Goal: Task Accomplishment & Management: Complete application form

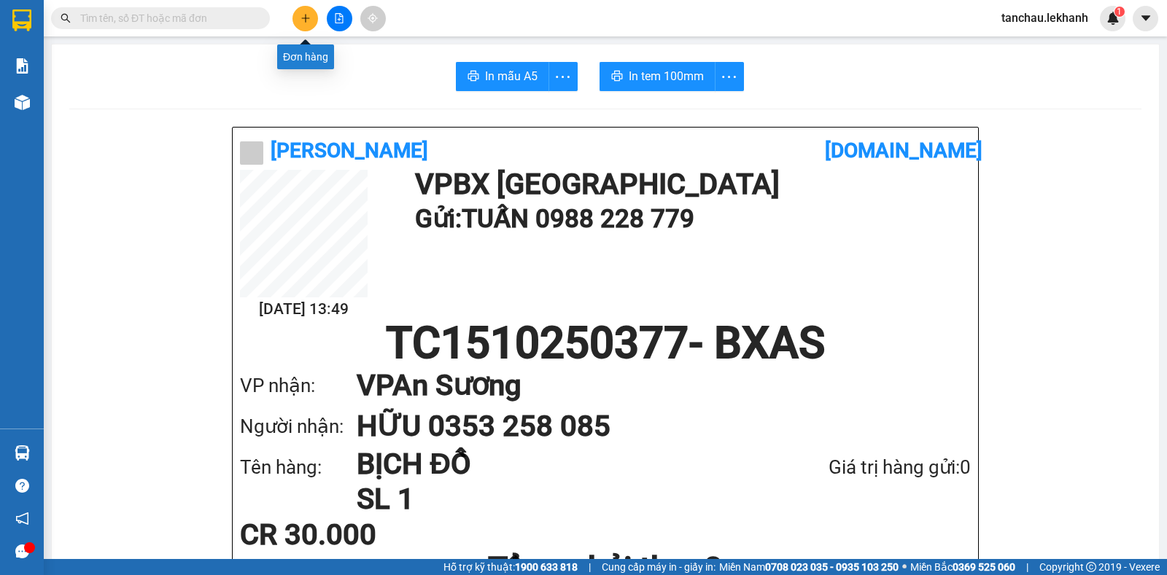
click at [307, 9] on button at bounding box center [305, 19] width 26 height 26
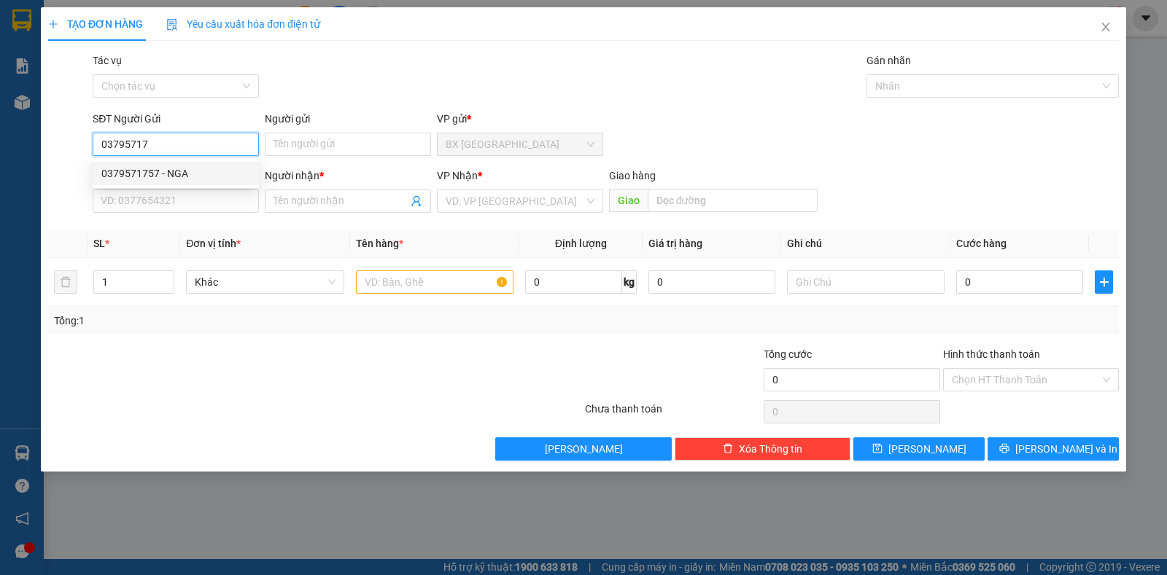
click at [178, 175] on div "0379571757 - NGA" at bounding box center [175, 174] width 149 height 16
type input "0379571757"
type input "NGA"
type input "0388350271"
type input "CHÚ HÙNG"
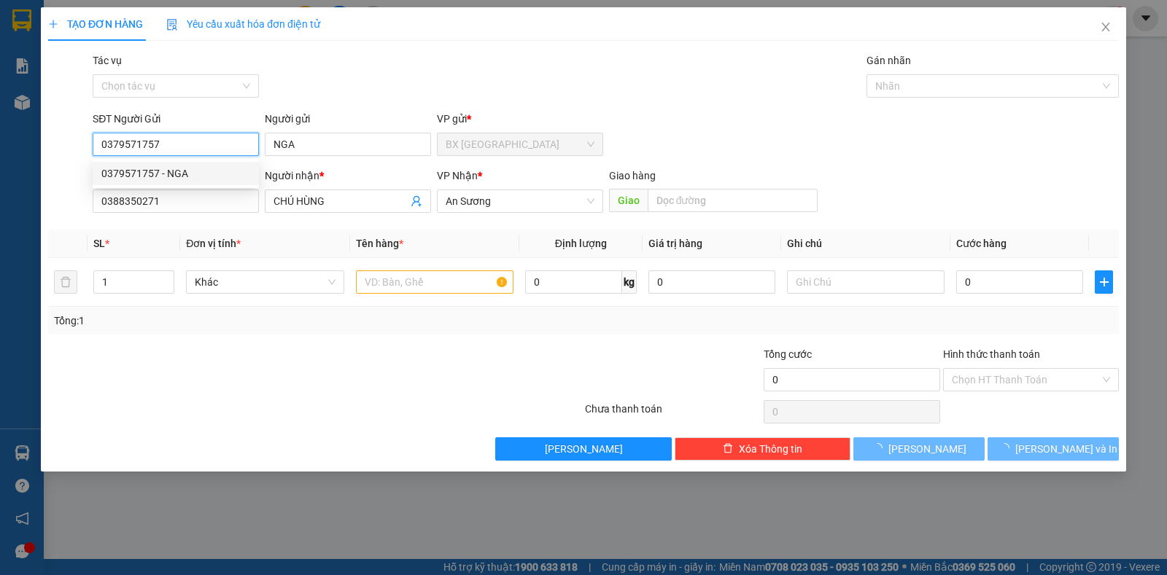
type input "30.000"
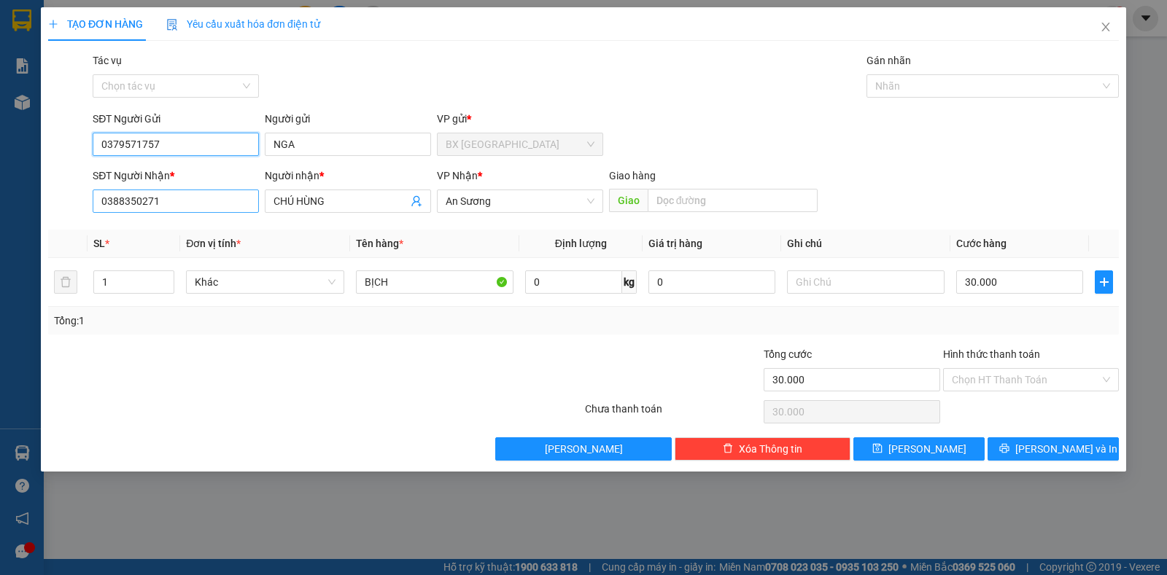
type input "0379571757"
drag, startPoint x: 186, startPoint y: 207, endPoint x: 0, endPoint y: 132, distance: 200.6
click at [0, 164] on div "TẠO ĐƠN HÀNG Yêu cầu xuất hóa đơn điện tử Transit Pickup Surcharge Ids Transit …" at bounding box center [583, 287] width 1167 height 575
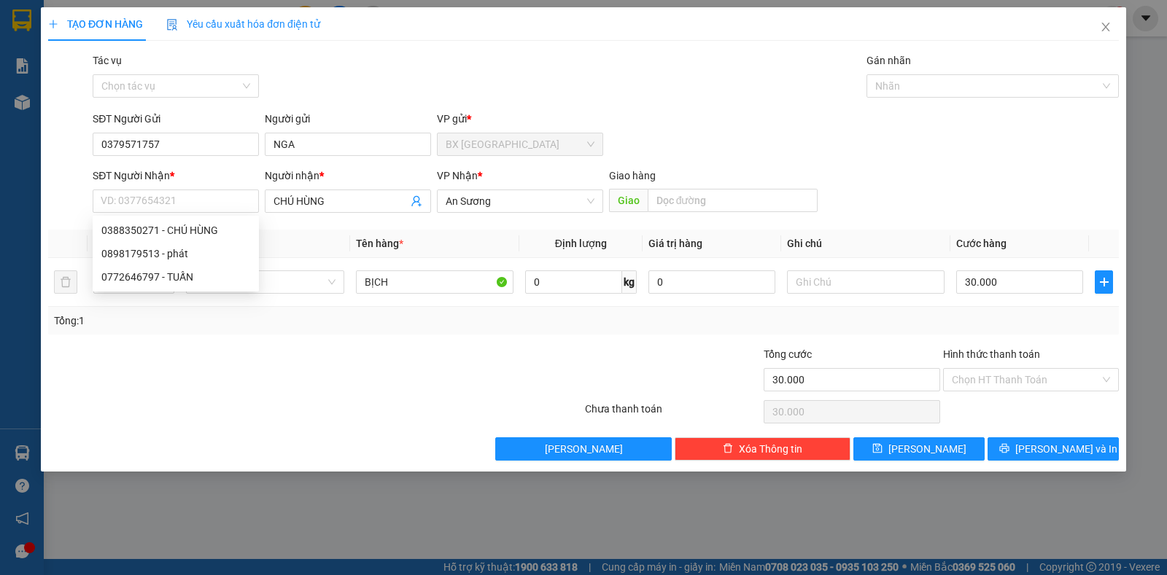
drag, startPoint x: 341, startPoint y: 206, endPoint x: 0, endPoint y: 139, distance: 347.7
click at [14, 166] on div "TẠO ĐƠN HÀNG Yêu cầu xuất hóa đơn điện tử Transit Pickup Surcharge Ids Transit …" at bounding box center [583, 287] width 1167 height 575
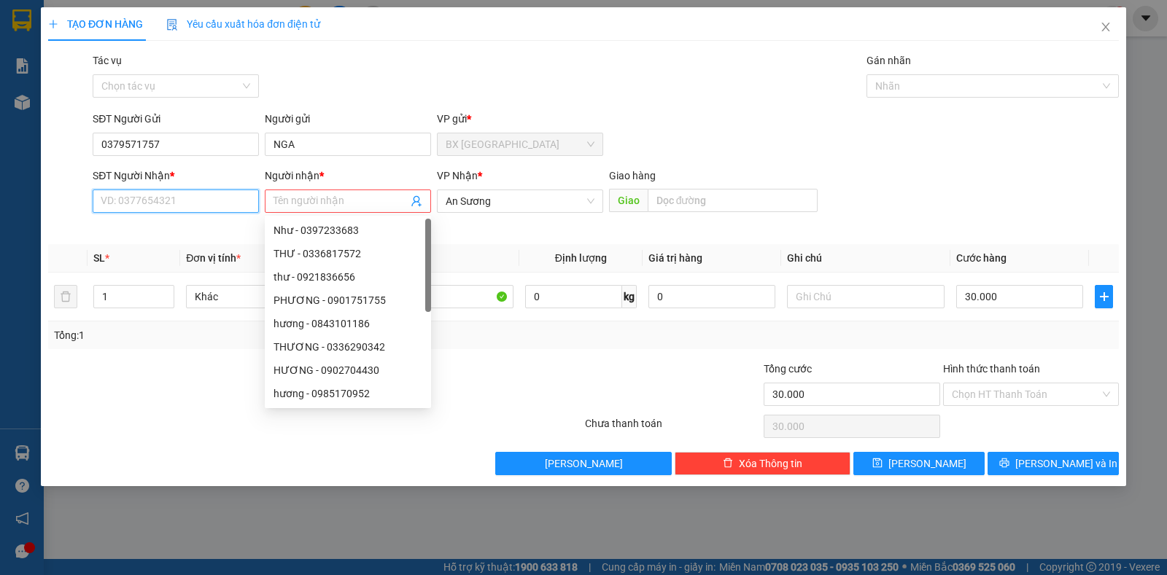
click at [166, 201] on input "SĐT Người Nhận *" at bounding box center [176, 201] width 166 height 23
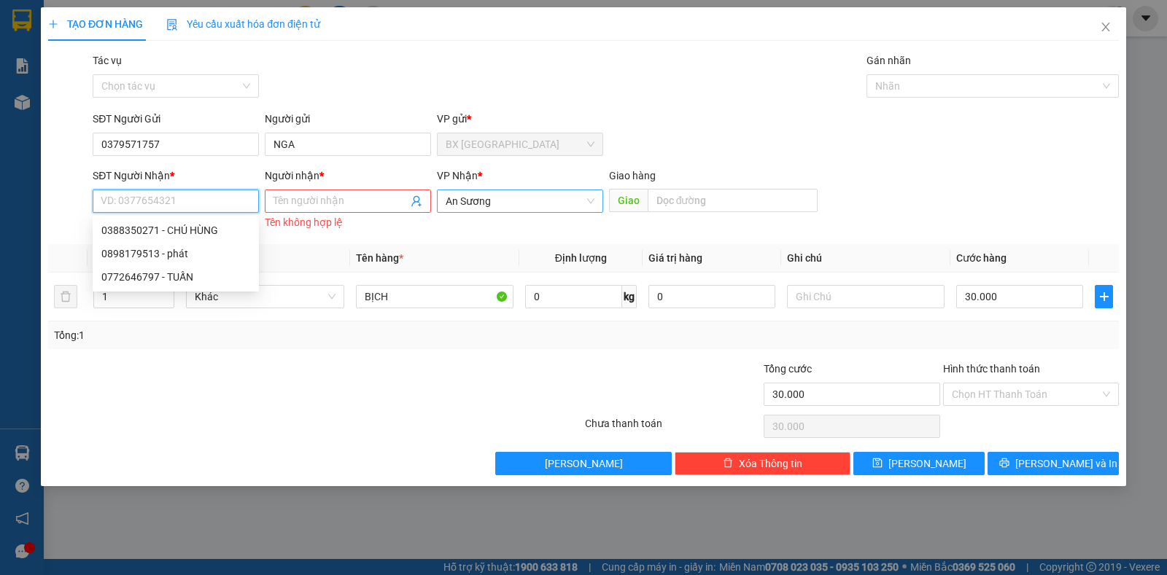
click at [514, 204] on span "An Sương" at bounding box center [520, 201] width 149 height 22
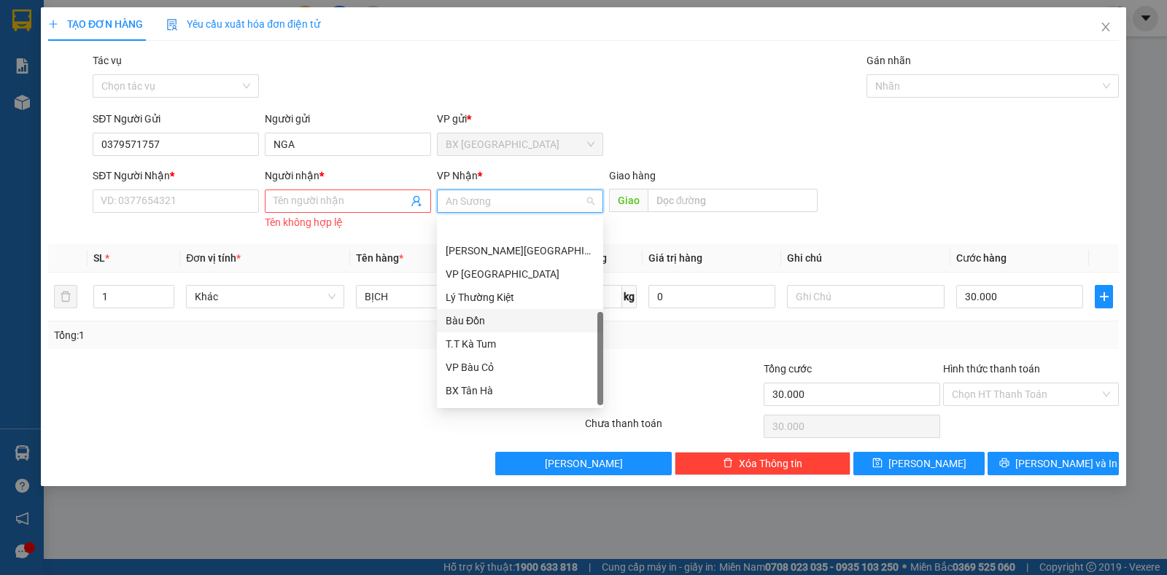
scroll to position [117, 0]
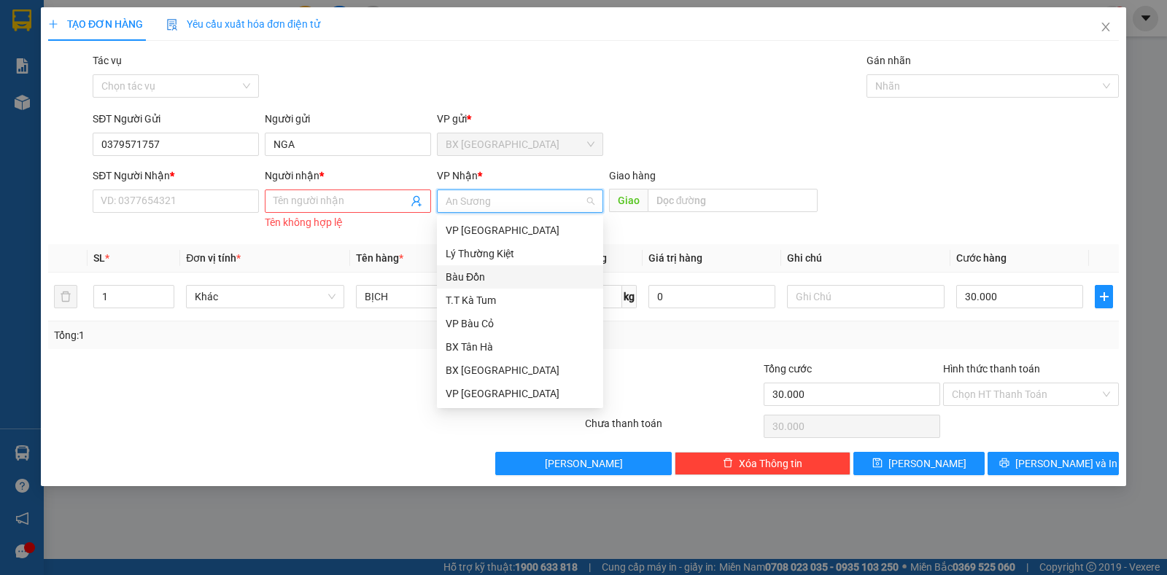
click at [513, 273] on div "Bàu Đồn" at bounding box center [520, 277] width 149 height 16
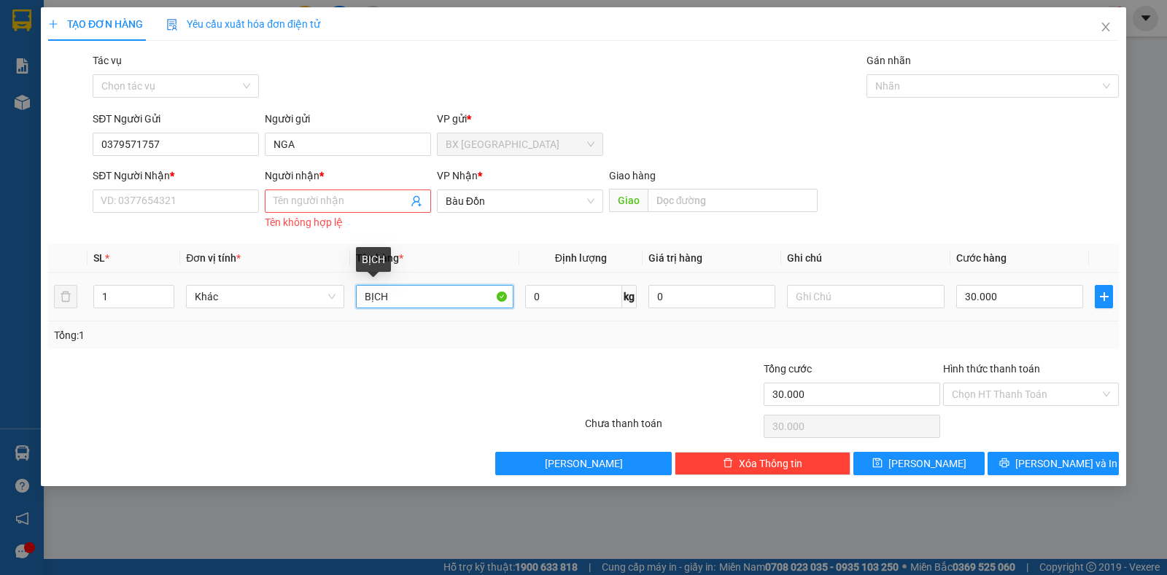
click at [406, 298] on input "BỊCH" at bounding box center [435, 296] width 158 height 23
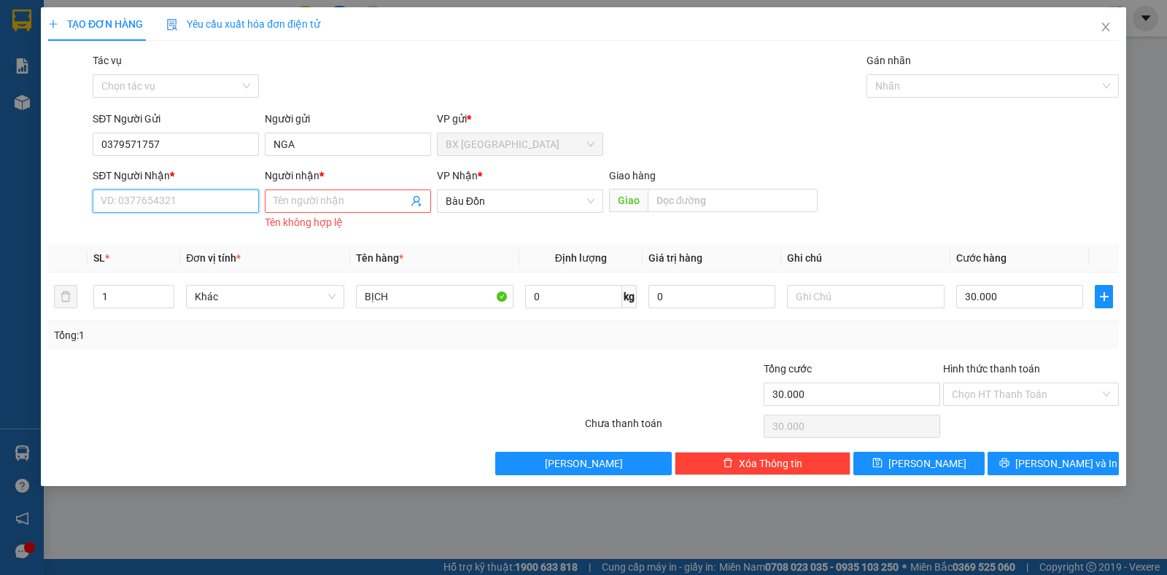
click at [195, 205] on input "SĐT Người Nhận *" at bounding box center [176, 201] width 166 height 23
type input "038"
drag, startPoint x: 178, startPoint y: 203, endPoint x: 53, endPoint y: 203, distance: 125.5
click at [53, 203] on div "SĐT Người Nhận * 038 038 Người nhận * Tên người nhận Tên không hợp lệ VP Nhận *…" at bounding box center [584, 201] width 1074 height 66
type input "0386077523"
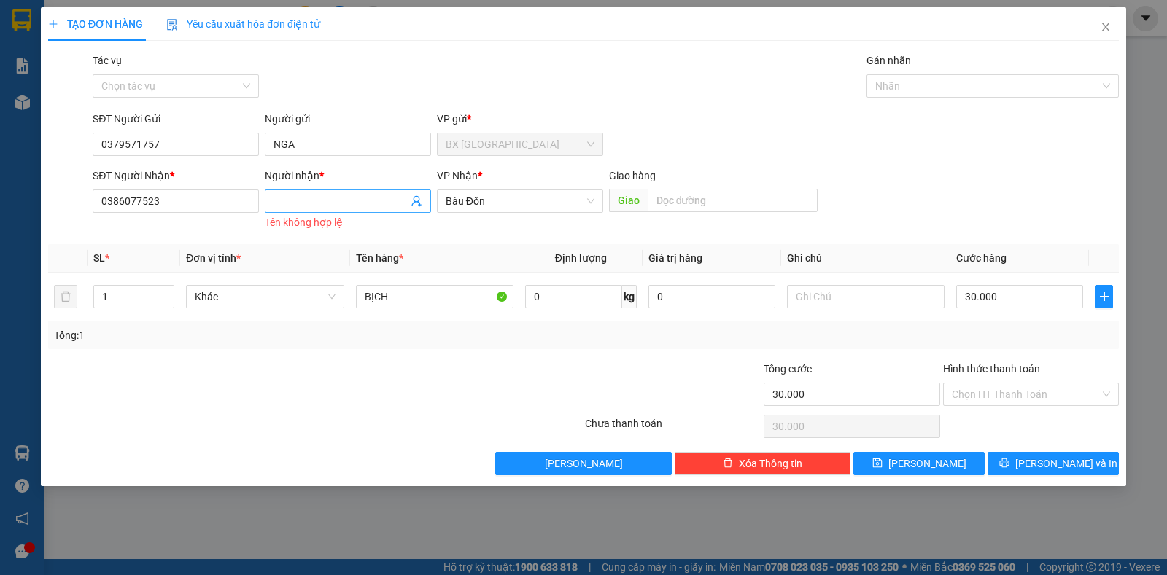
click at [353, 195] on input "Người nhận *" at bounding box center [341, 201] width 134 height 16
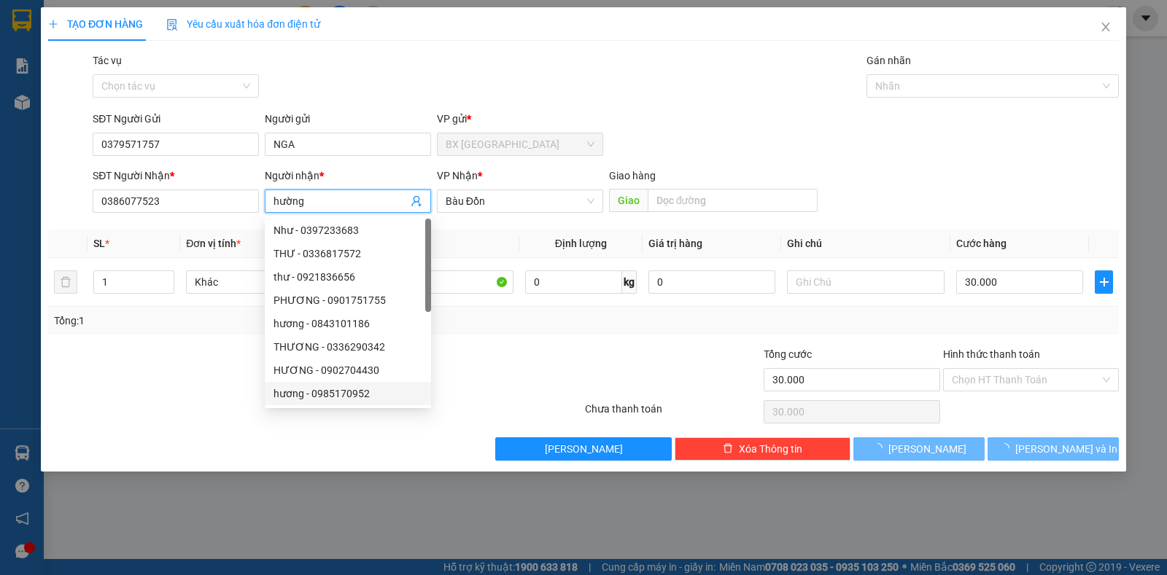
type input "hường"
drag, startPoint x: 519, startPoint y: 397, endPoint x: 509, endPoint y: 357, distance: 41.4
click at [519, 395] on div "Transit Pickup Surcharge Ids Transit Deliver Surcharge Ids Transit Deliver Surc…" at bounding box center [583, 257] width 1071 height 408
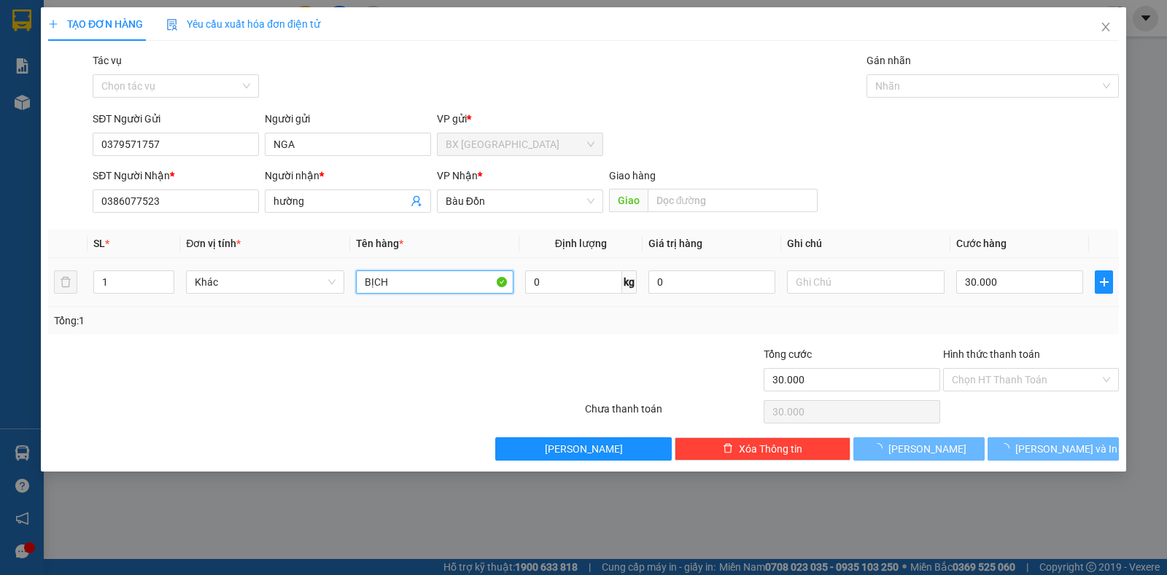
click at [464, 279] on input "BỊCH" at bounding box center [435, 282] width 158 height 23
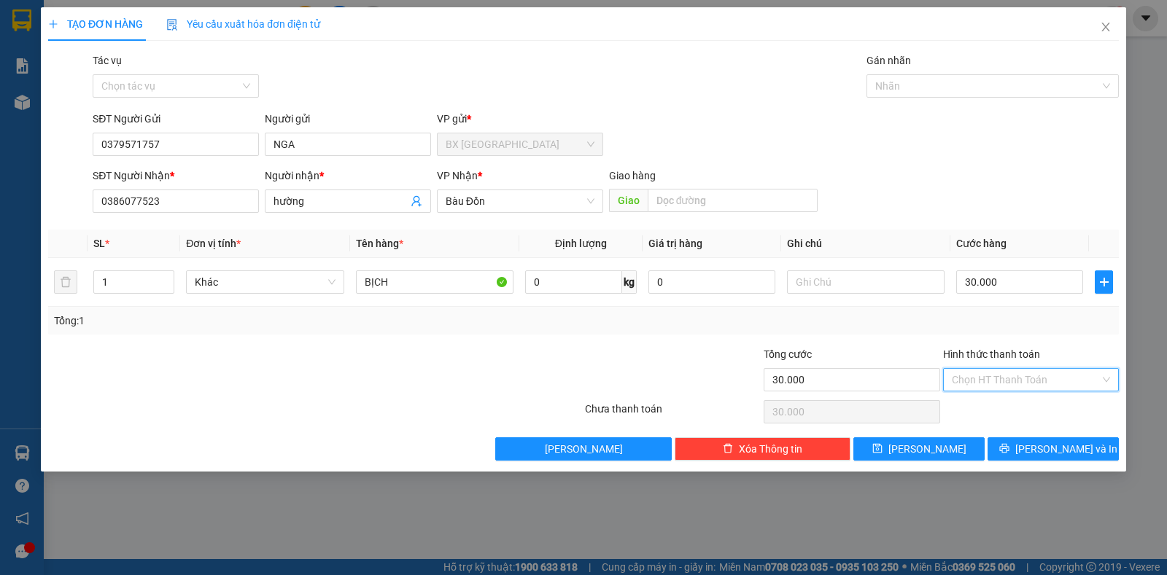
click at [1025, 378] on input "Hình thức thanh toán" at bounding box center [1026, 380] width 148 height 22
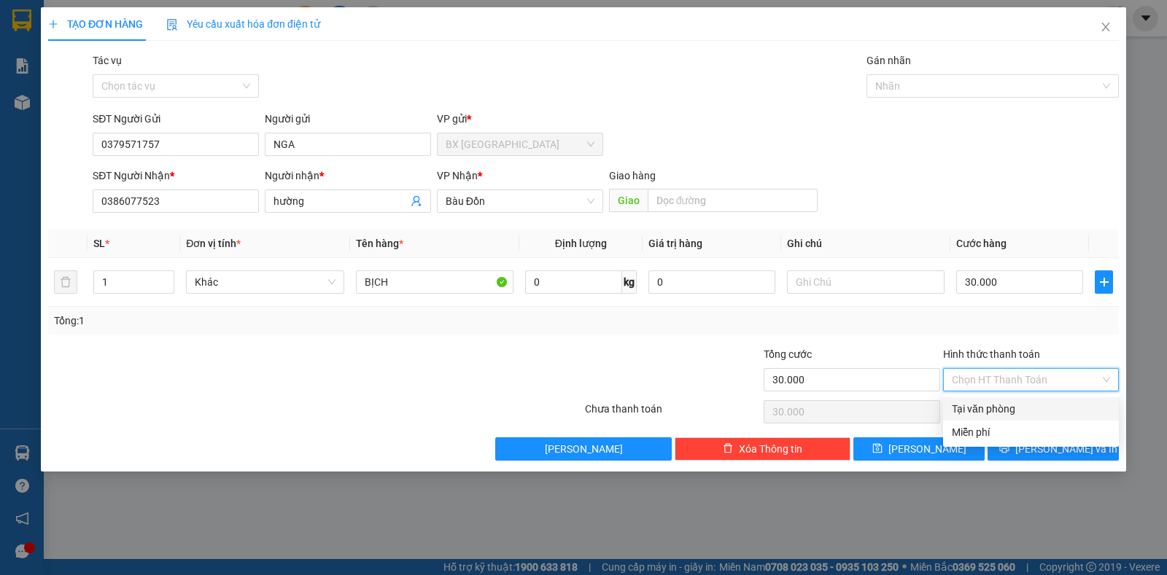
click at [1037, 416] on div "Tại văn phòng" at bounding box center [1031, 409] width 158 height 16
type input "0"
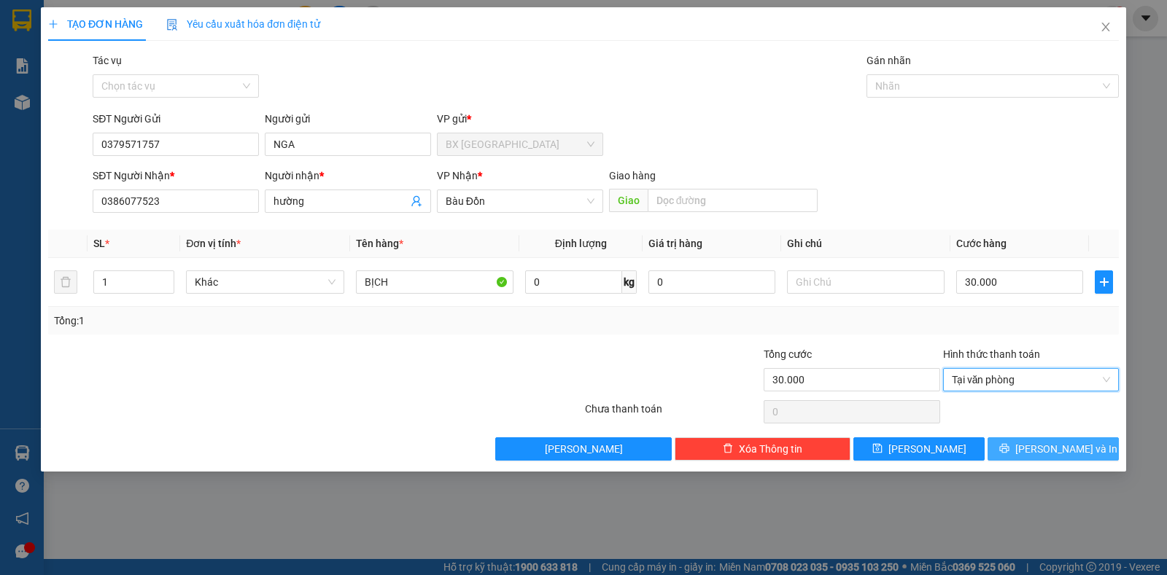
click at [1051, 451] on span "[PERSON_NAME] và In" at bounding box center [1066, 449] width 102 height 16
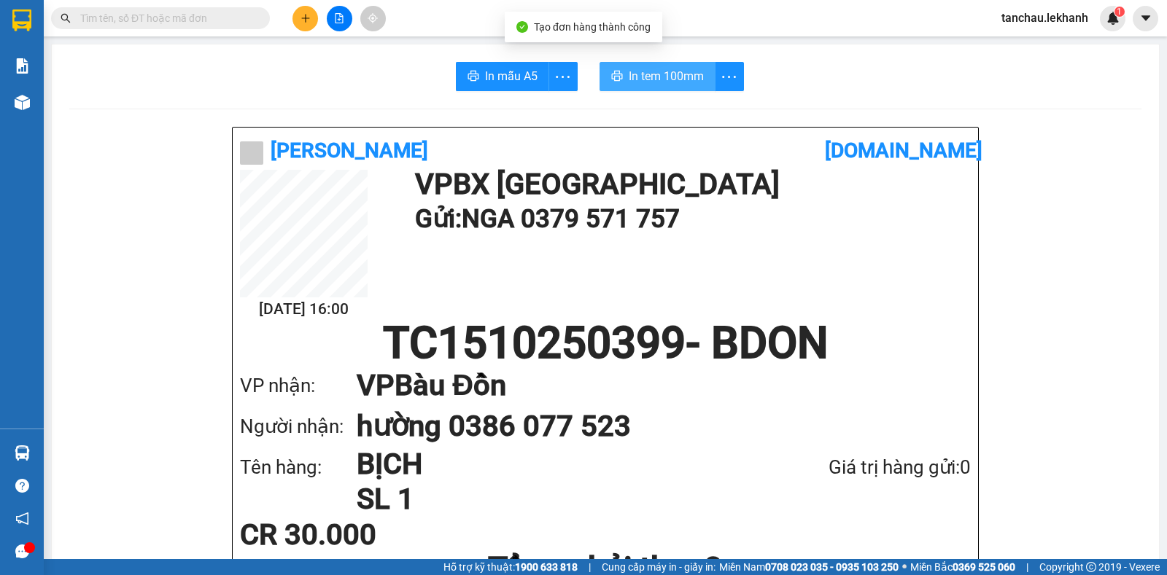
click at [649, 75] on span "In tem 100mm" at bounding box center [666, 76] width 75 height 18
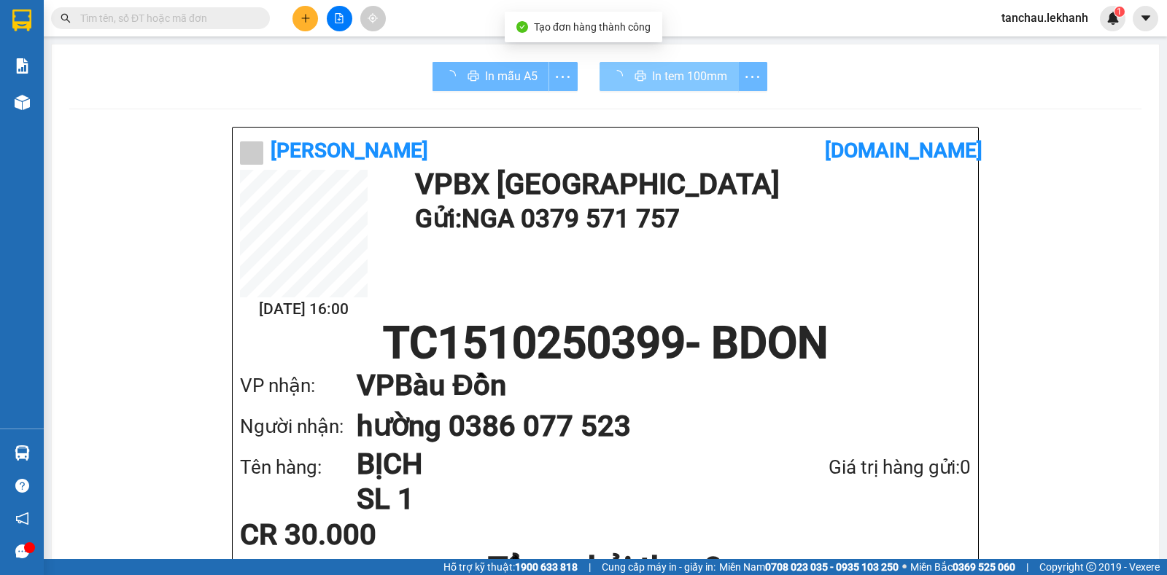
scroll to position [169, 0]
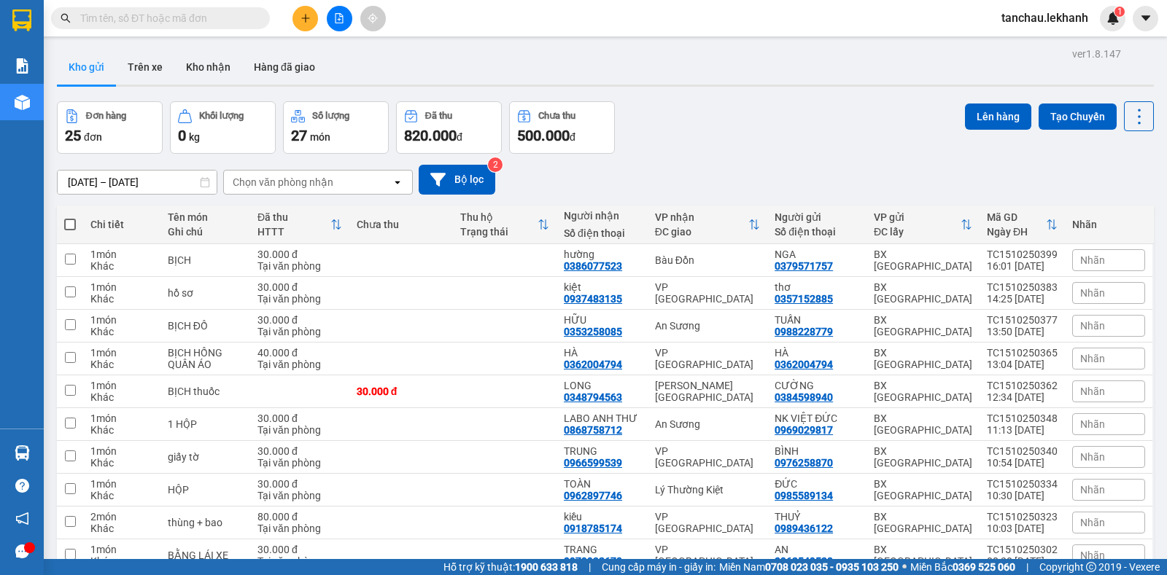
click at [316, 20] on button at bounding box center [305, 19] width 26 height 26
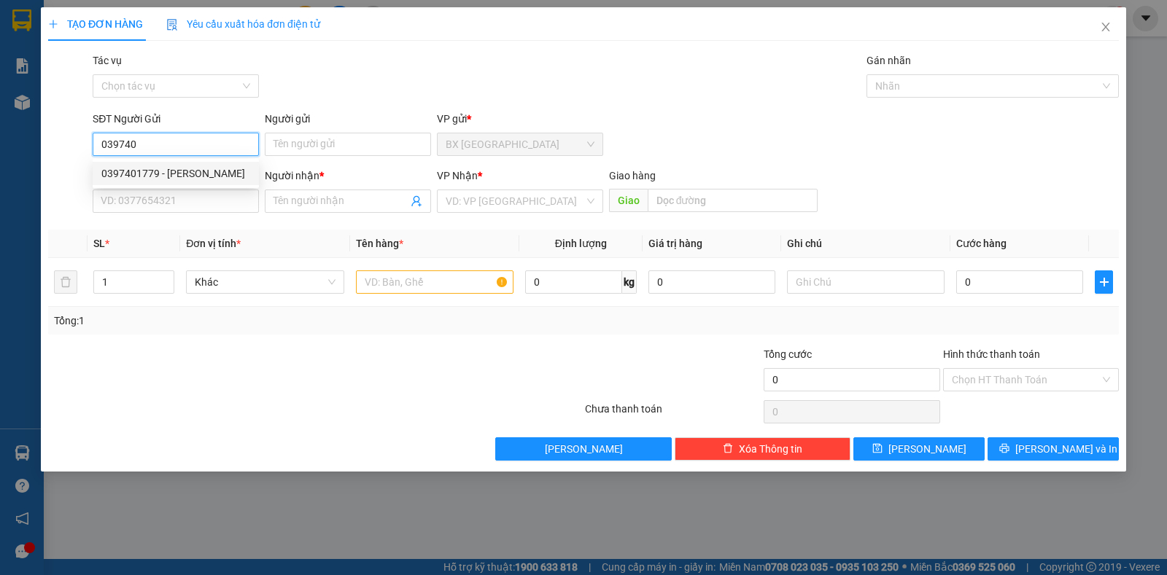
click at [179, 177] on div "0397401779 - [PERSON_NAME]" at bounding box center [175, 174] width 149 height 16
type input "0397401779"
type input "VINH"
type input "0973310310"
type input "DUNG"
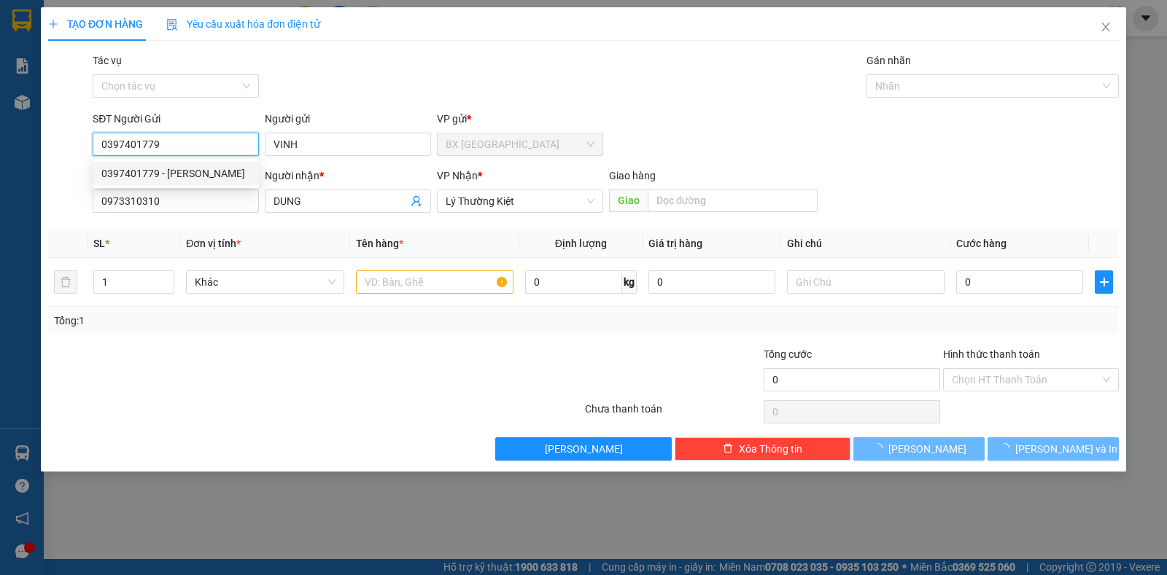
type input "30.000"
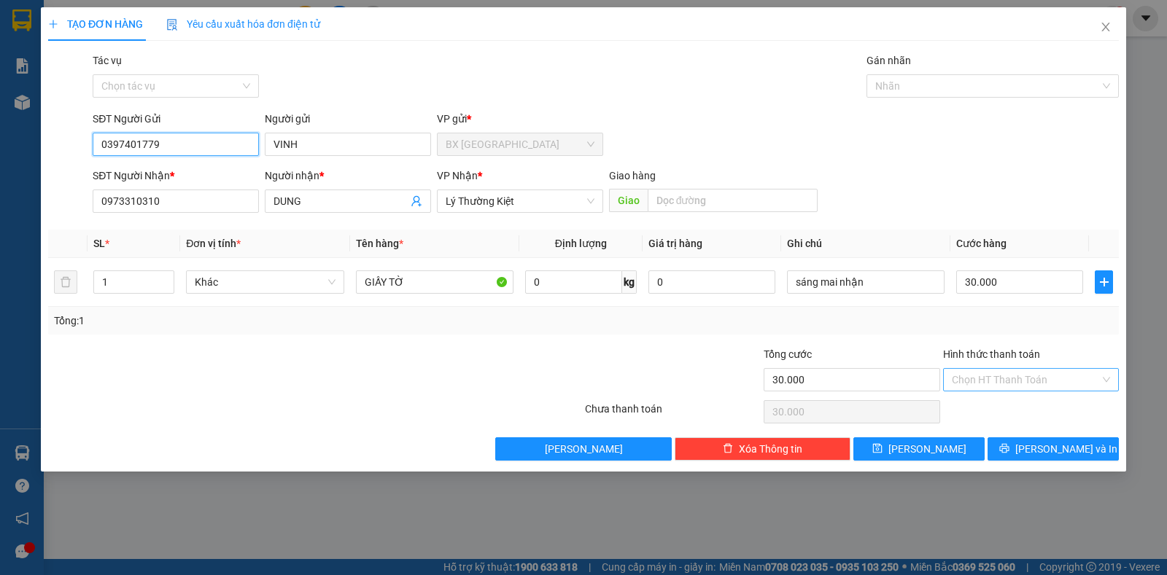
type input "0397401779"
drag, startPoint x: 1029, startPoint y: 384, endPoint x: 1048, endPoint y: 392, distance: 20.6
click at [1029, 384] on input "Hình thức thanh toán" at bounding box center [1026, 380] width 148 height 22
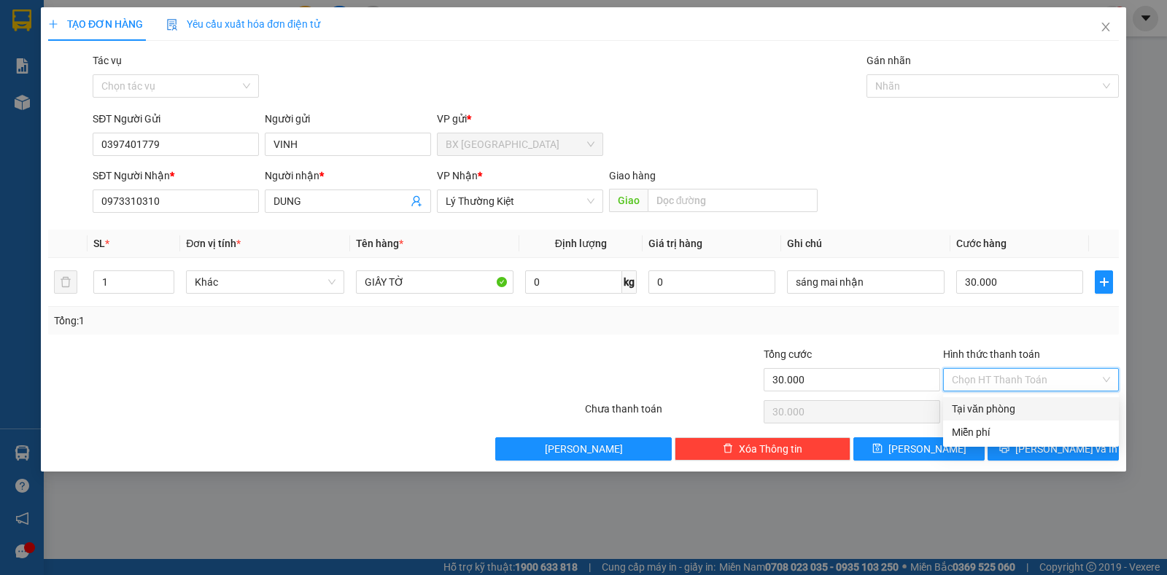
drag, startPoint x: 1024, startPoint y: 415, endPoint x: 1040, endPoint y: 420, distance: 16.8
click at [1025, 414] on div "Tại văn phòng" at bounding box center [1031, 409] width 158 height 16
type input "0"
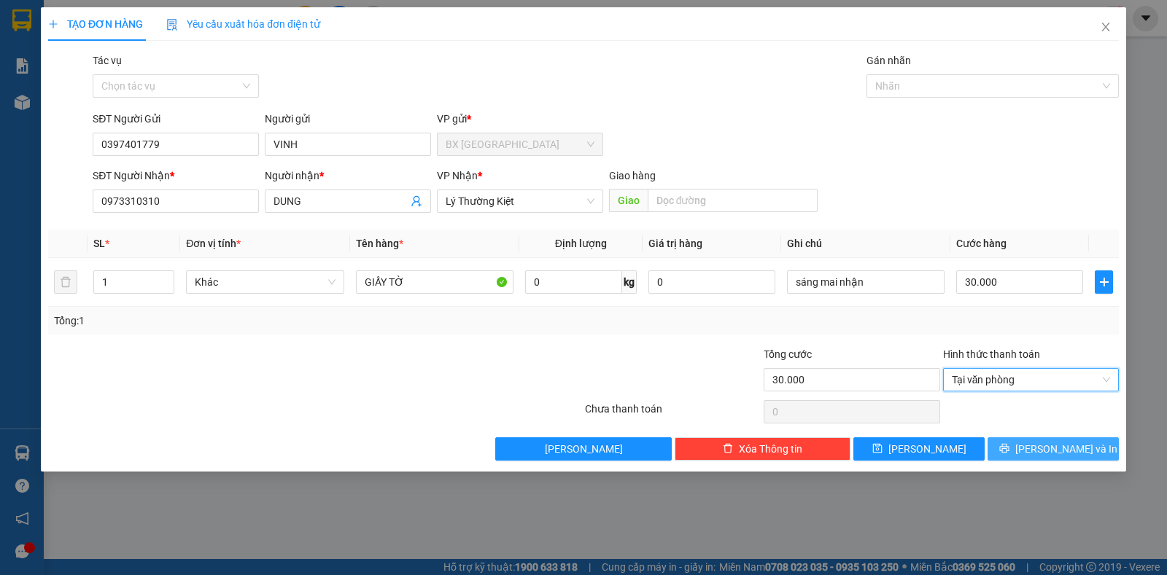
click at [1034, 459] on button "[PERSON_NAME] và In" at bounding box center [1053, 449] width 131 height 23
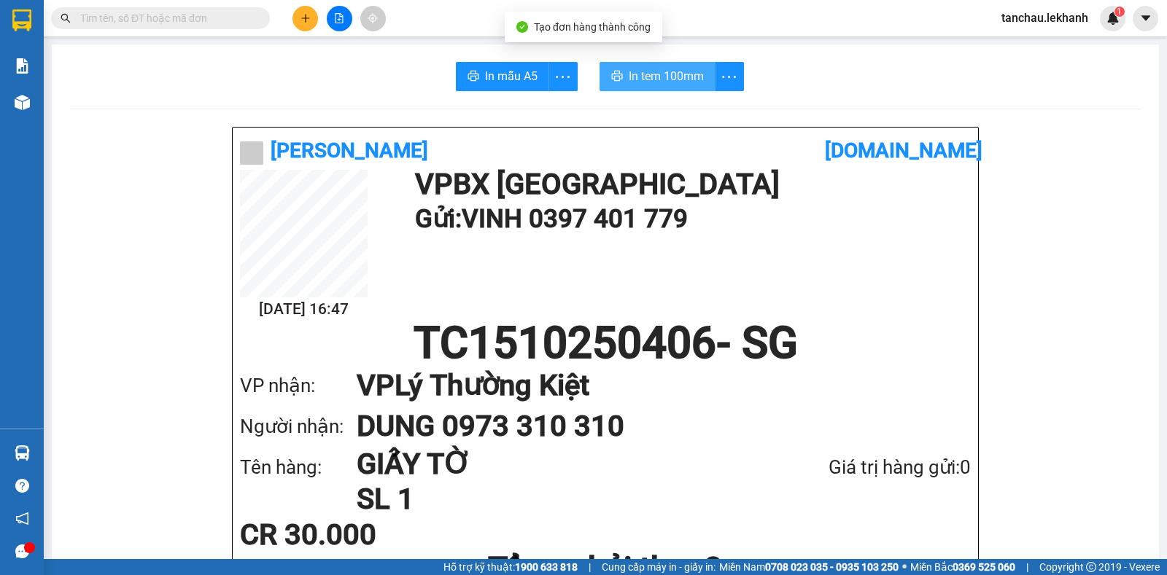
click at [654, 74] on span "In tem 100mm" at bounding box center [666, 76] width 75 height 18
click at [295, 21] on button at bounding box center [305, 19] width 26 height 26
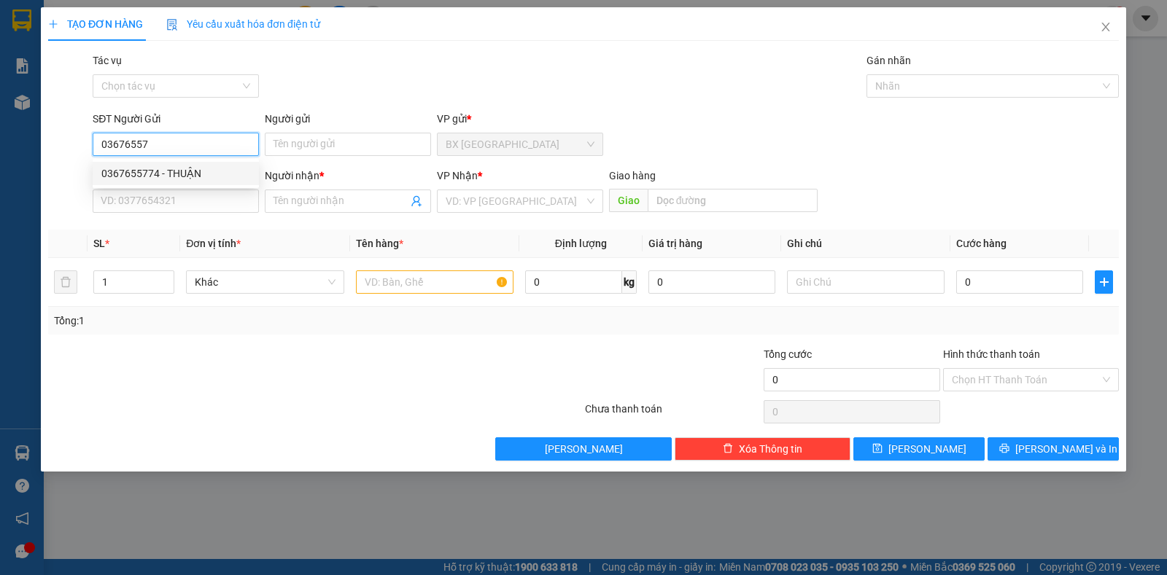
click at [205, 171] on div "0367655774 - THUẬN" at bounding box center [175, 174] width 149 height 16
type input "0367655774"
type input "THUẬN"
type input "0888856868"
type input "QUANG"
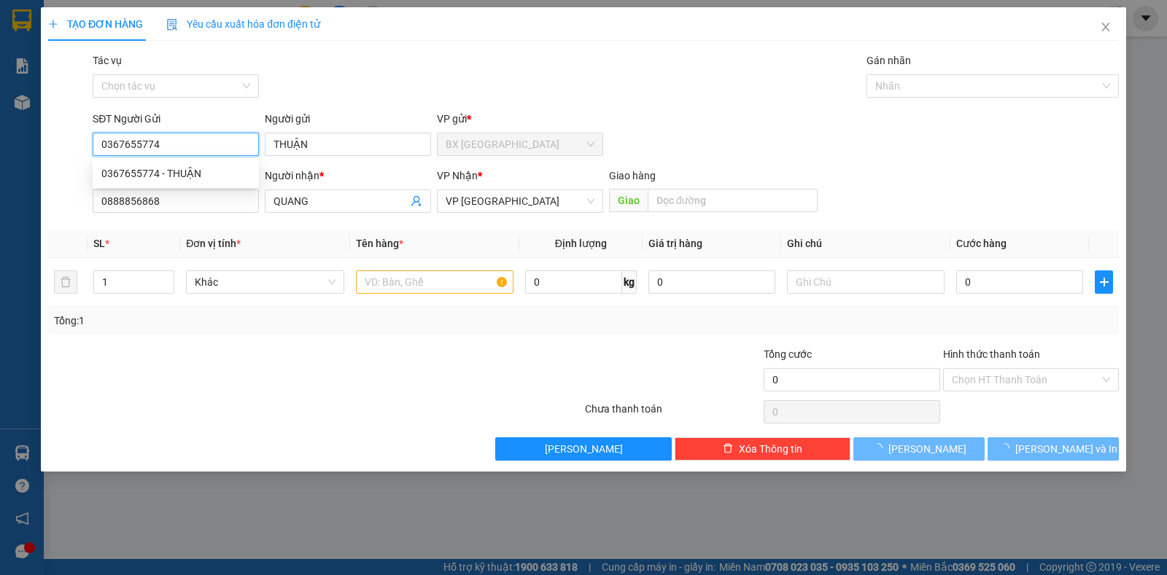
type input "30.000"
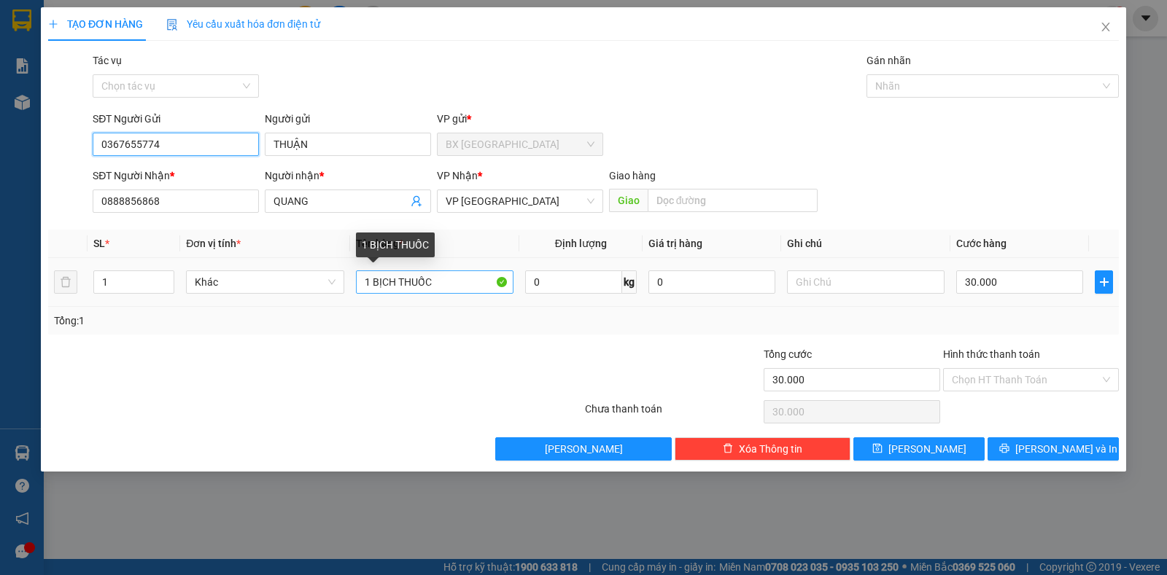
type input "0367655774"
drag, startPoint x: 438, startPoint y: 280, endPoint x: 245, endPoint y: 274, distance: 193.4
click at [236, 279] on tr "1 Khác 1 BỊCH THUỐC 0 kg 0 30.000" at bounding box center [583, 282] width 1071 height 49
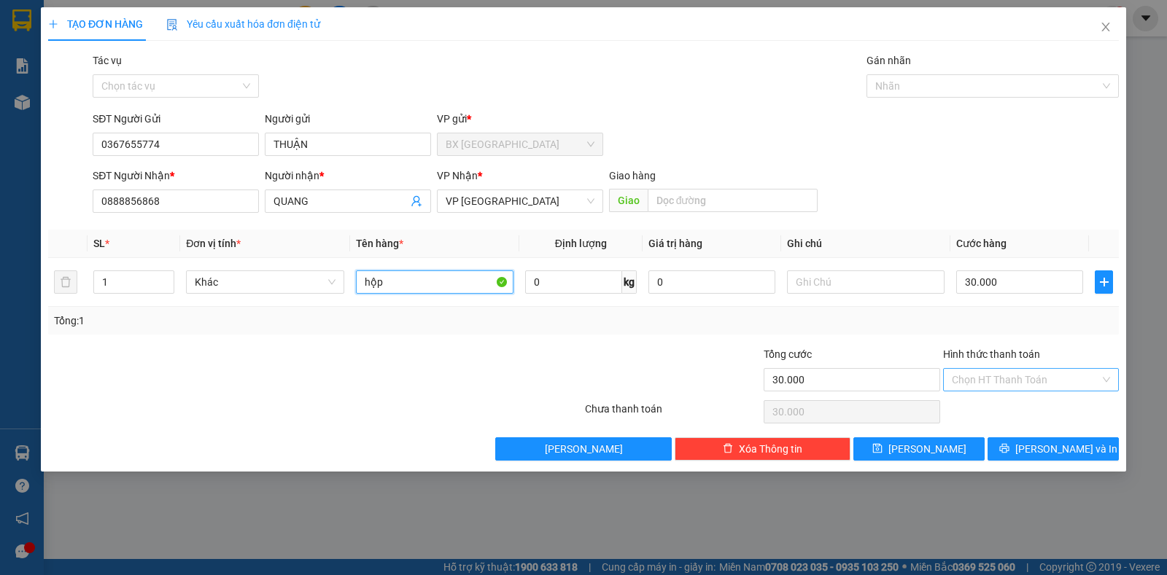
type input "hộp"
click at [1020, 379] on input "Hình thức thanh toán" at bounding box center [1026, 380] width 148 height 22
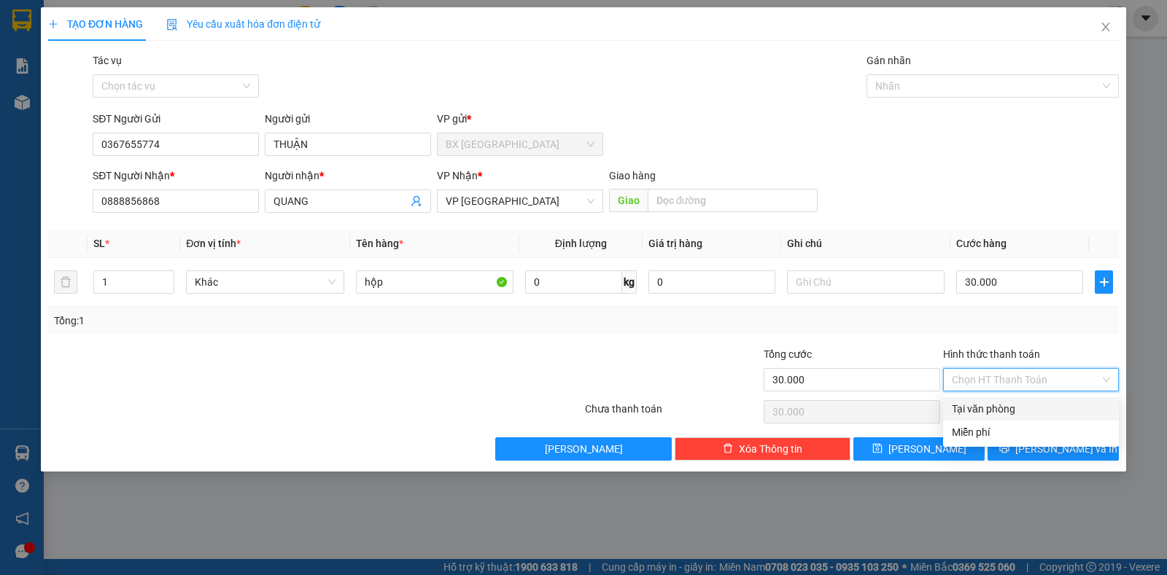
click at [1026, 408] on div "Tại văn phòng" at bounding box center [1031, 409] width 158 height 16
type input "0"
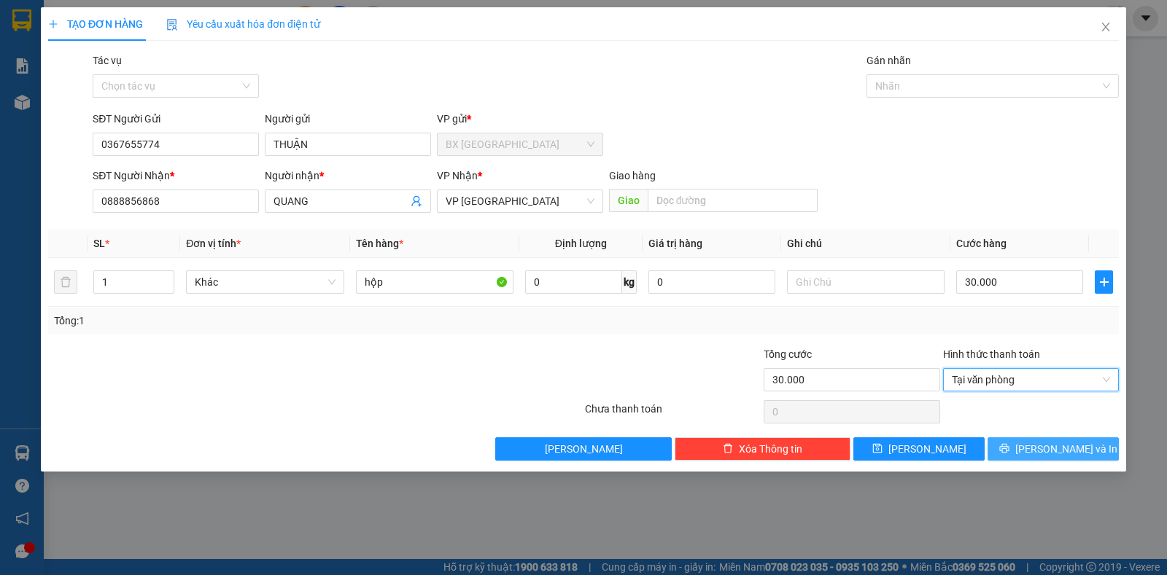
click at [1039, 444] on button "[PERSON_NAME] và In" at bounding box center [1053, 449] width 131 height 23
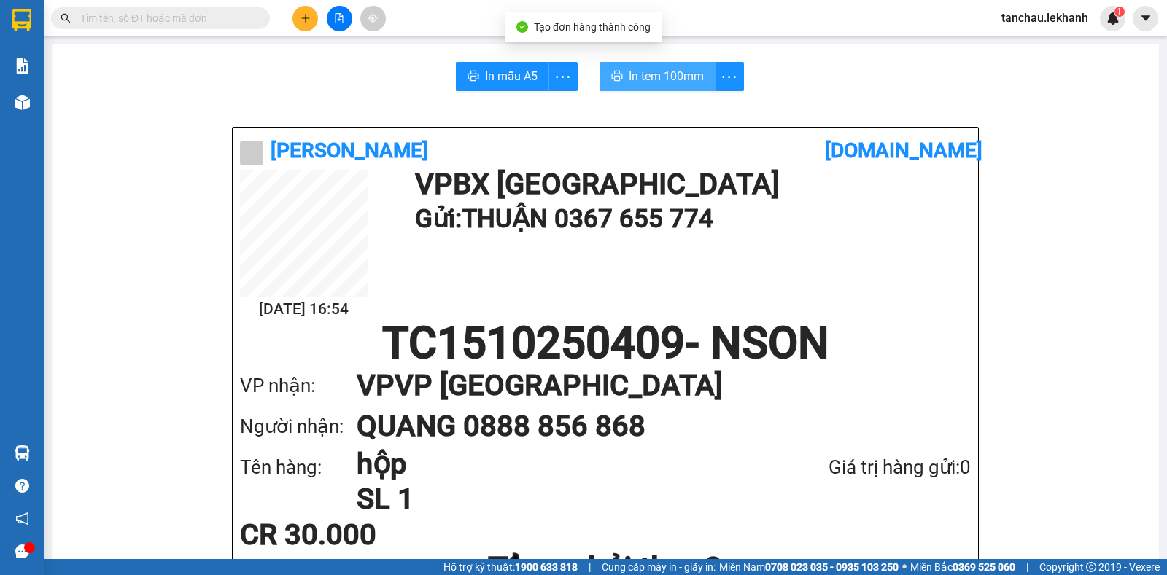
click at [642, 71] on span "In tem 100mm" at bounding box center [666, 76] width 75 height 18
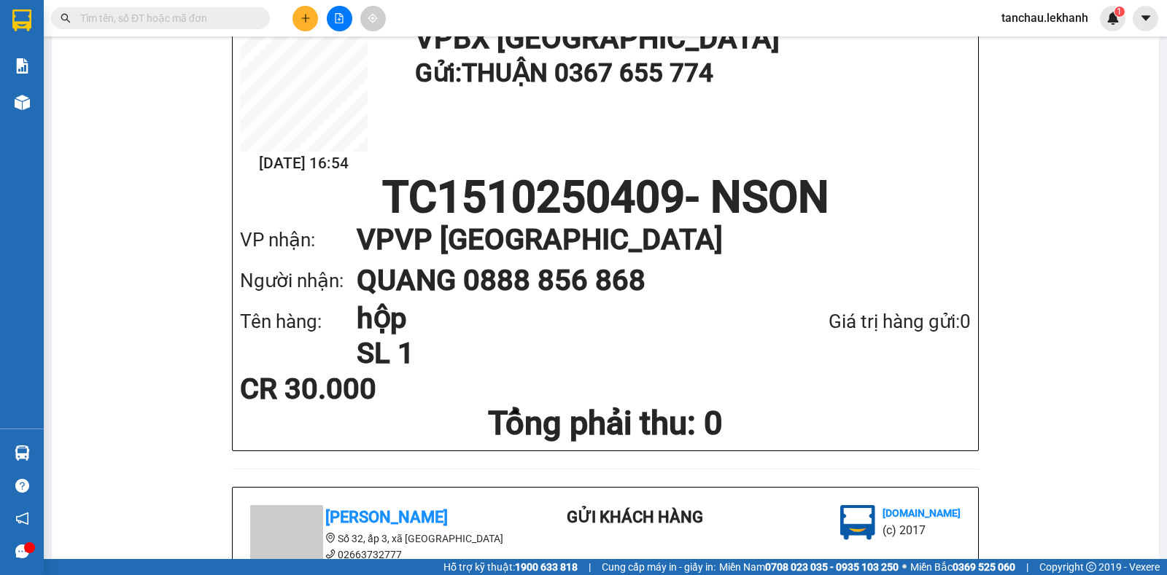
scroll to position [73, 0]
